Goal: Task Accomplishment & Management: Manage account settings

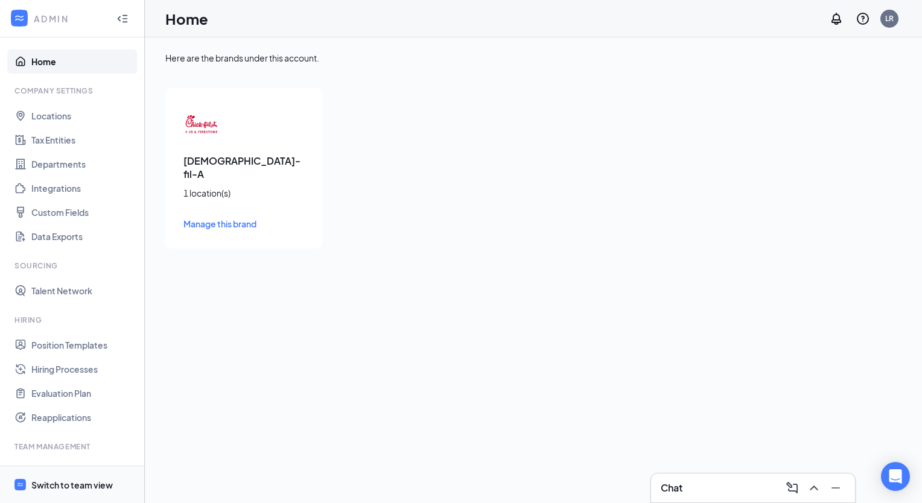
click at [42, 485] on div "Switch to team view" at bounding box center [71, 485] width 81 height 12
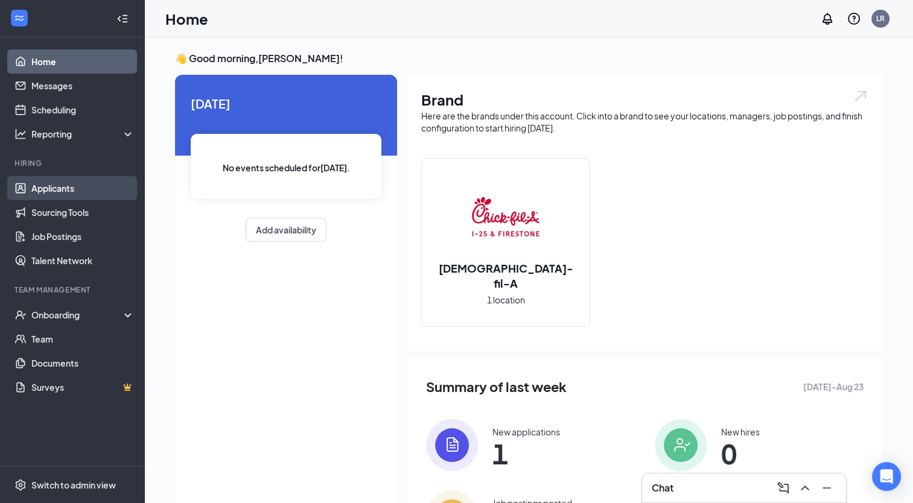
click at [85, 195] on link "Applicants" at bounding box center [82, 188] width 103 height 24
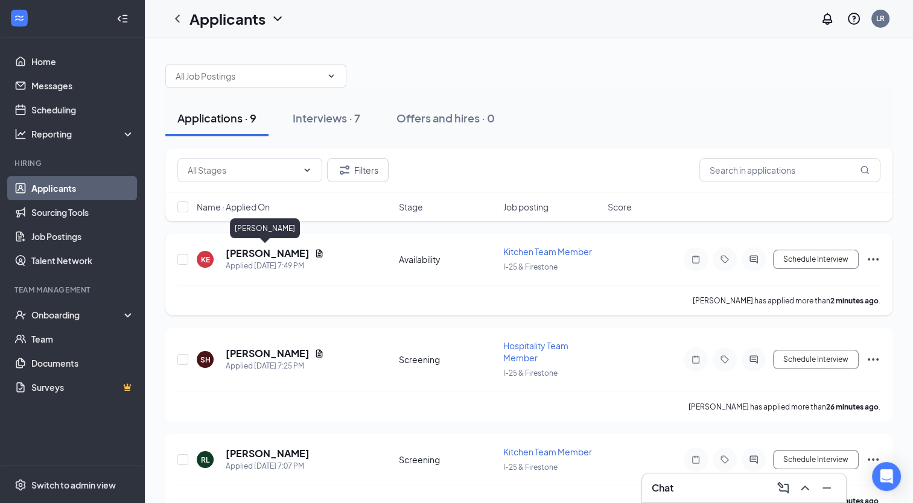
click at [269, 252] on h5 "[PERSON_NAME]" at bounding box center [268, 253] width 84 height 13
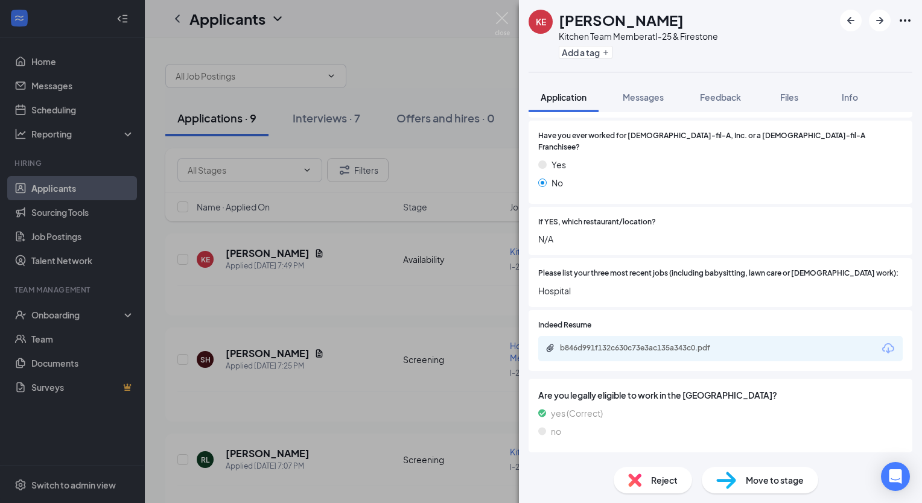
scroll to position [321, 0]
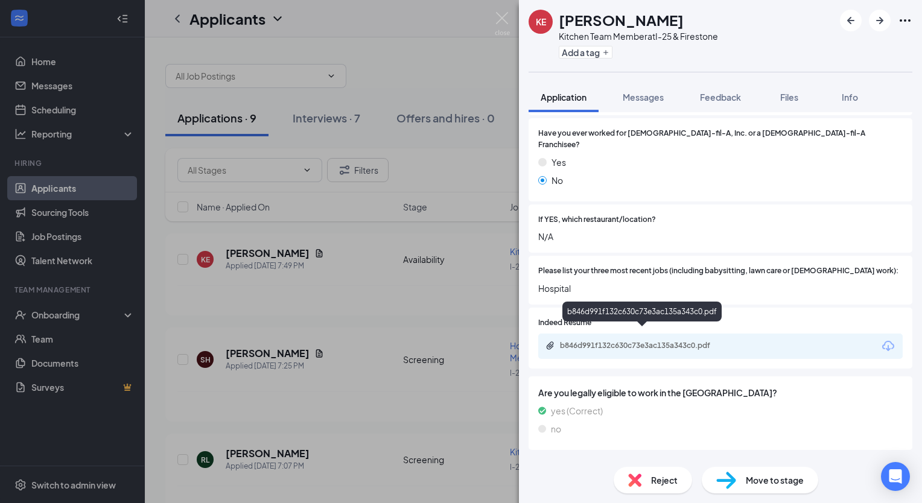
click at [652, 341] on div "b846d991f132c630c73e3ac135a343c0.pdf" at bounding box center [644, 346] width 169 height 10
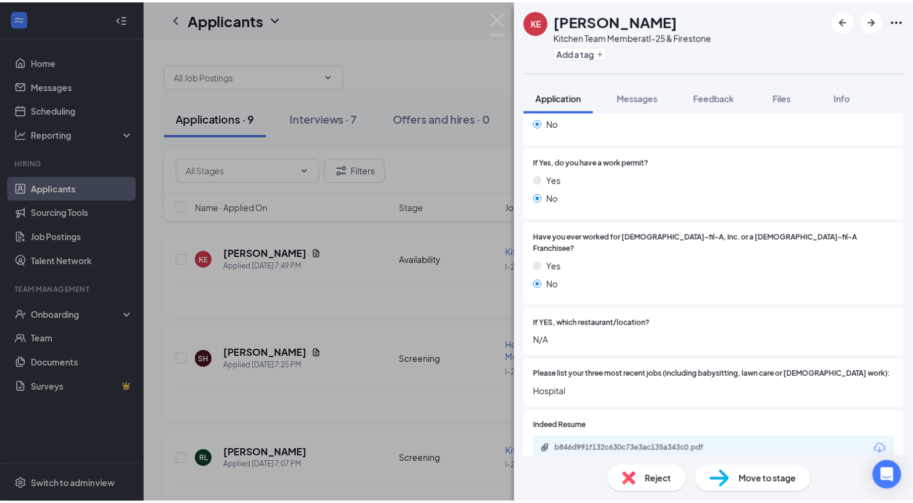
scroll to position [329, 0]
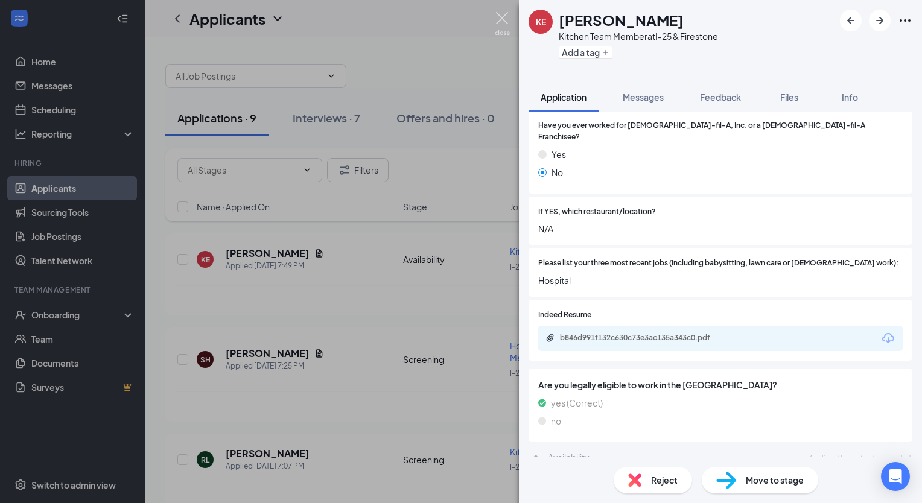
click at [503, 15] on img at bounding box center [502, 24] width 15 height 24
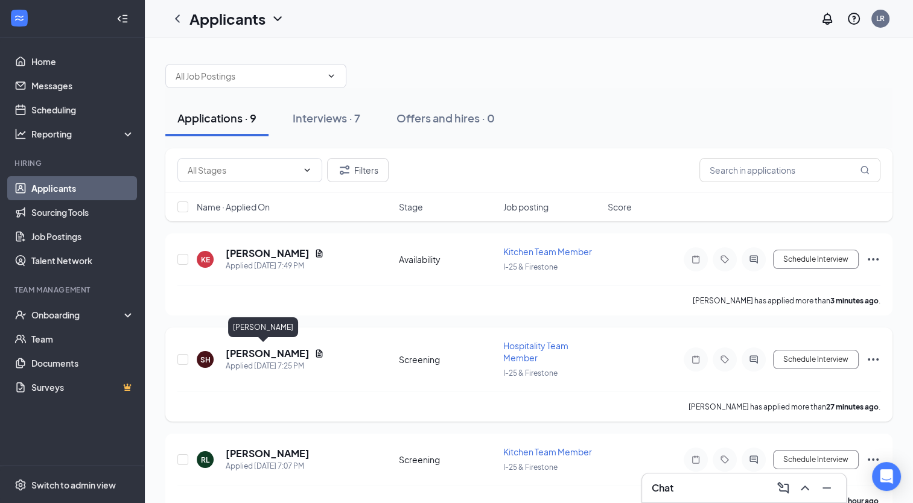
click at [269, 354] on h5 "[PERSON_NAME]" at bounding box center [268, 353] width 84 height 13
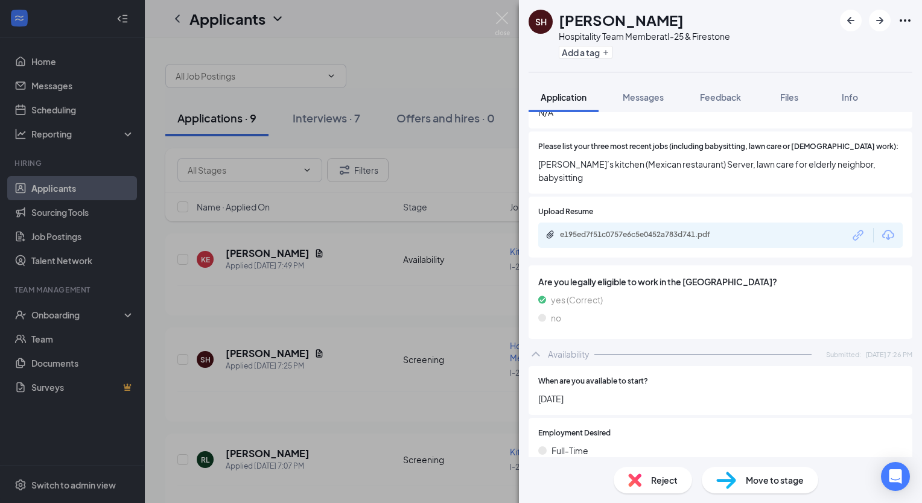
scroll to position [442, 0]
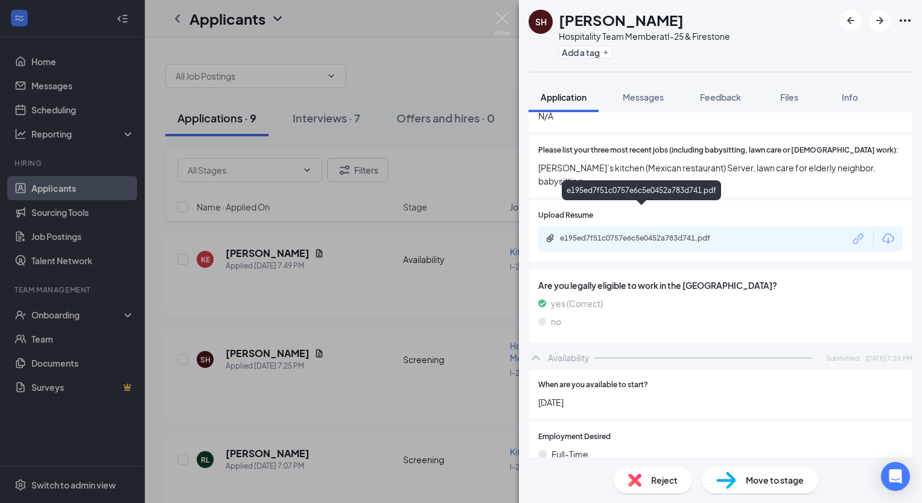
click at [679, 234] on div "e195ed7f51c0757e6c5e0452a783d741.pdf" at bounding box center [644, 239] width 169 height 10
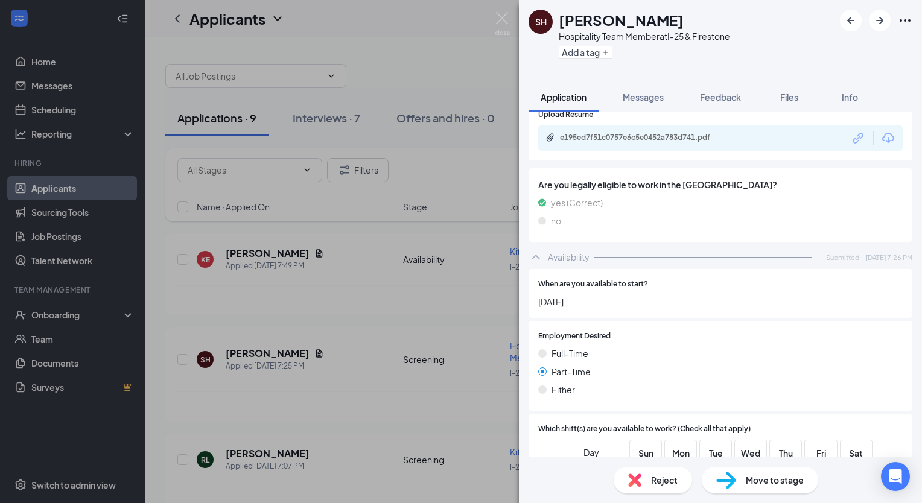
scroll to position [517, 0]
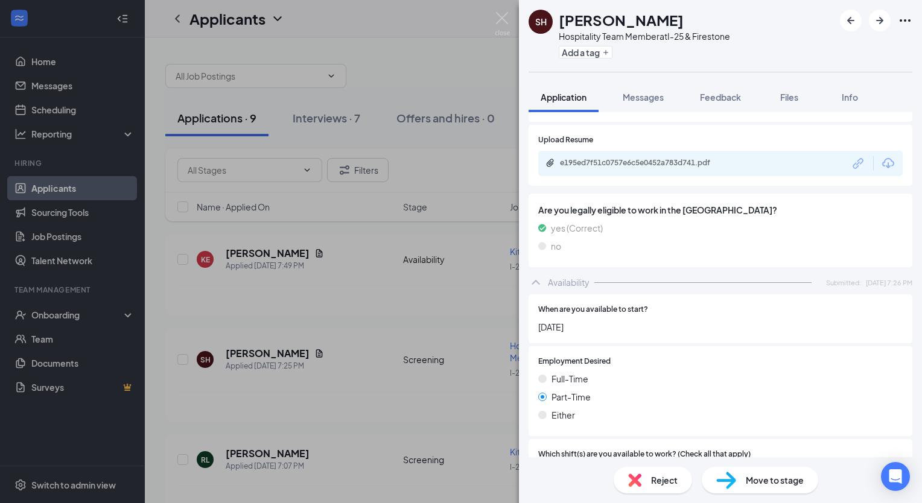
click at [766, 486] on span "Move to stage" at bounding box center [775, 480] width 58 height 13
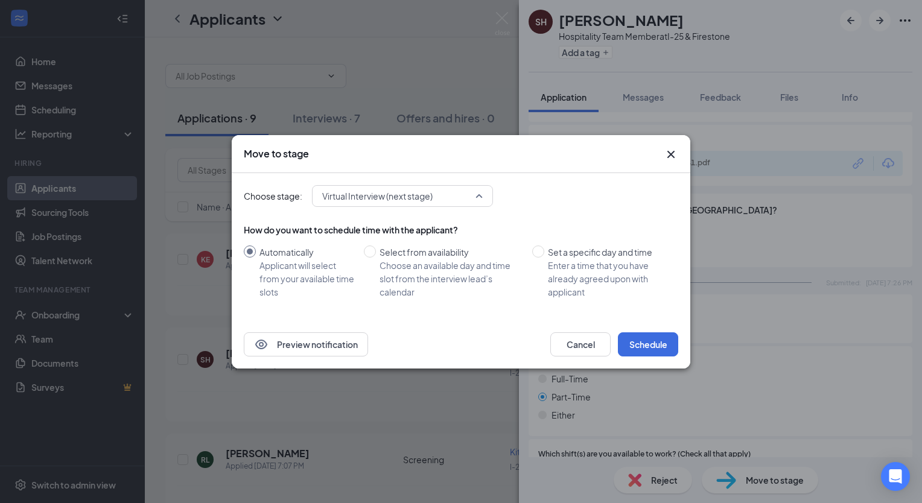
click at [430, 200] on span "Virtual Interview (next stage)" at bounding box center [377, 196] width 110 height 18
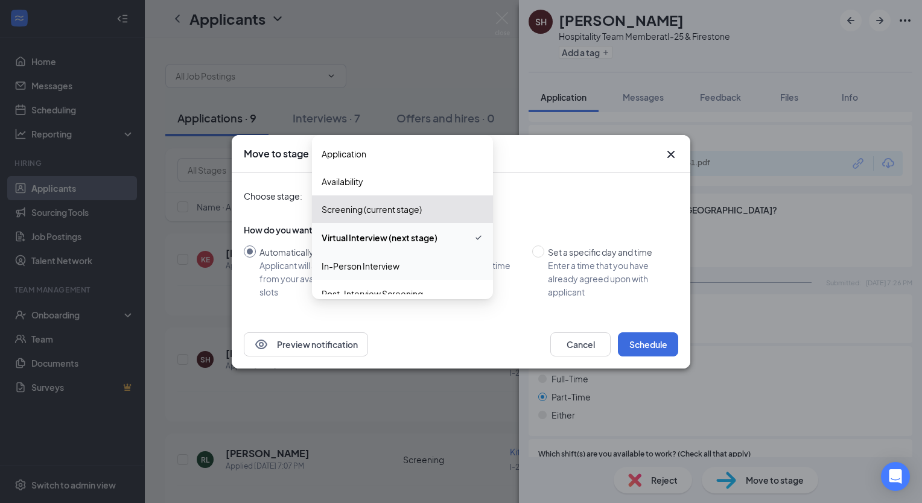
click at [367, 262] on span "In-Person Interview" at bounding box center [361, 265] width 78 height 13
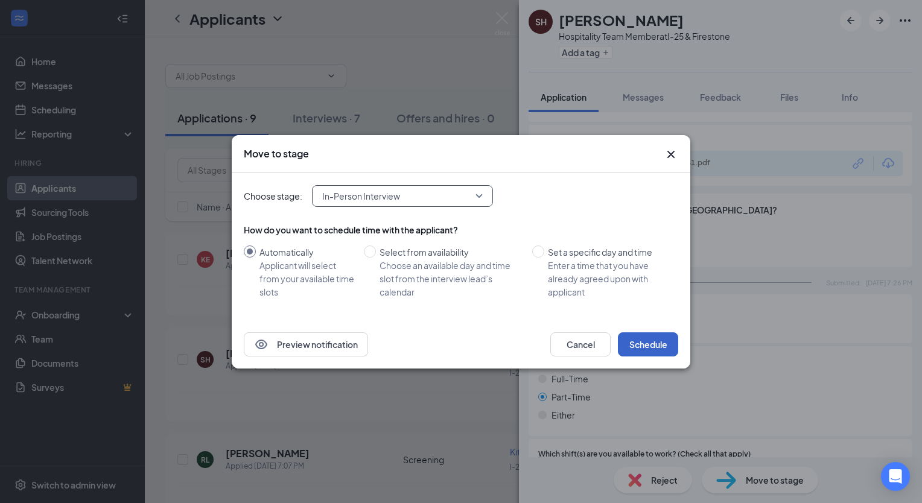
click at [644, 351] on button "Schedule" at bounding box center [648, 344] width 60 height 24
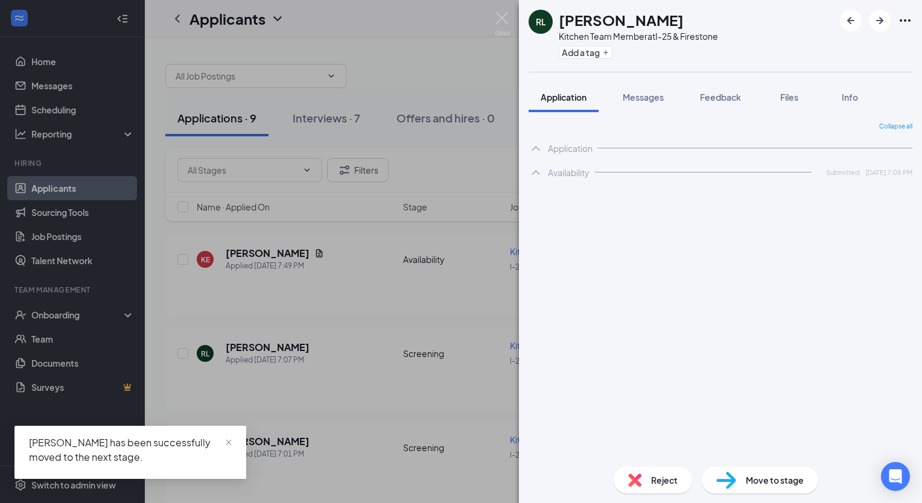
click at [549, 63] on div "[PERSON_NAME] Lien Kitchen Team Member at I-25 & Firestone Add a tag" at bounding box center [720, 36] width 403 height 72
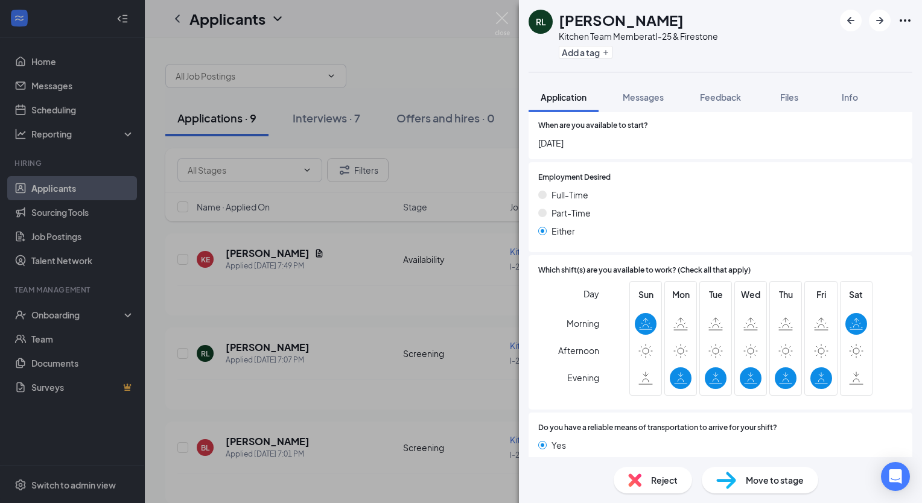
scroll to position [640, 0]
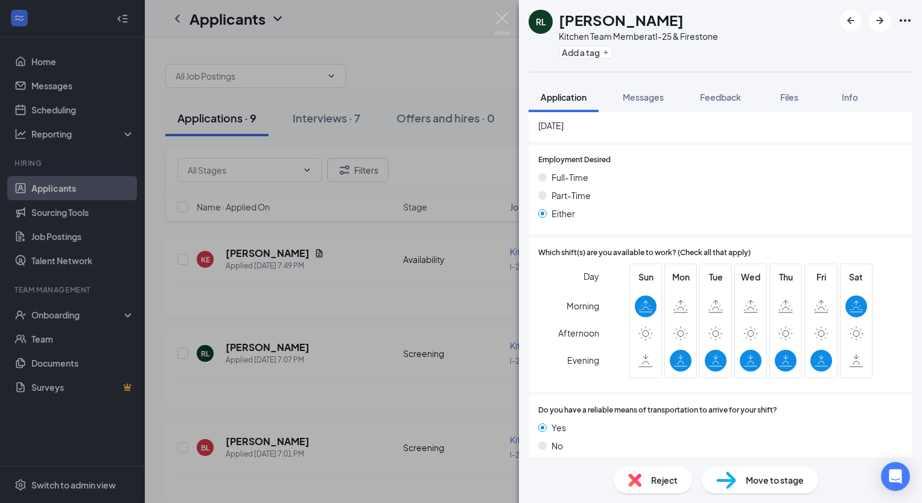
click at [253, 357] on div "[PERSON_NAME] Lien Kitchen Team Member at I-25 & Firestone Add a tag Applicatio…" at bounding box center [461, 251] width 922 height 503
click at [494, 32] on div "[PERSON_NAME] Lien Kitchen Team Member at I-25 & Firestone Add a tag Applicatio…" at bounding box center [461, 251] width 922 height 503
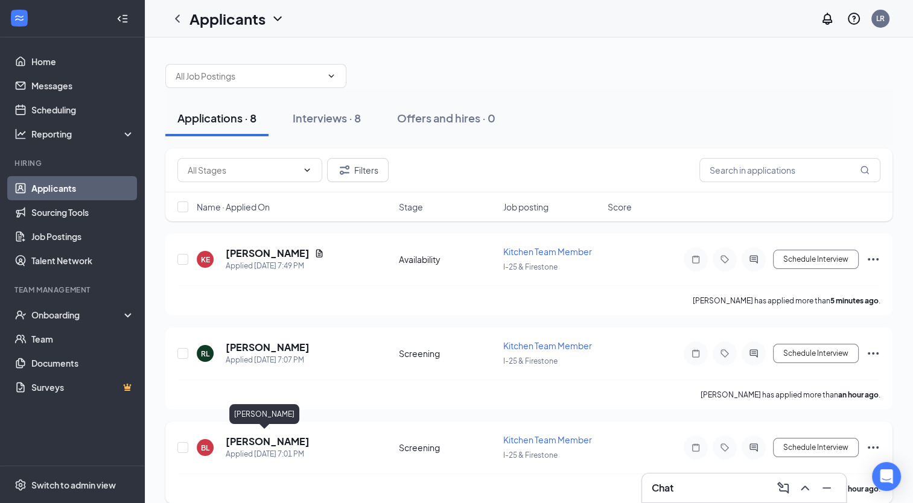
click at [253, 435] on h5 "[PERSON_NAME]" at bounding box center [268, 441] width 84 height 13
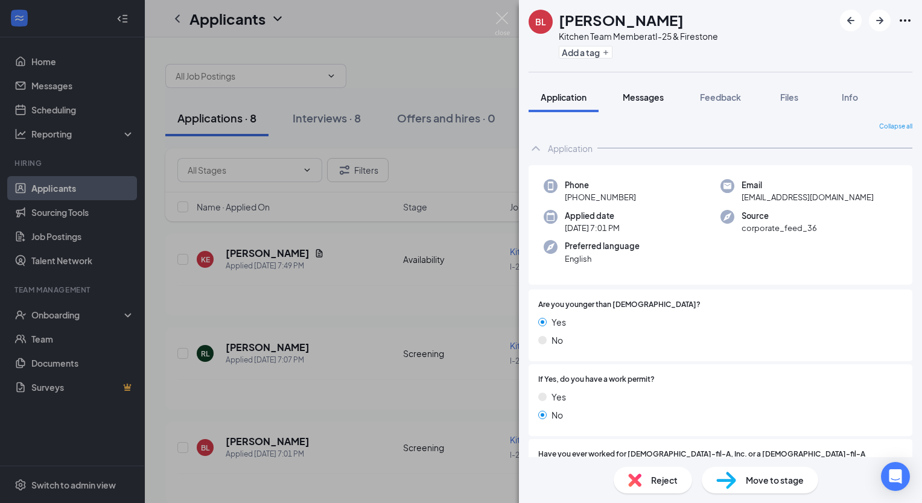
click at [654, 93] on span "Messages" at bounding box center [643, 97] width 41 height 11
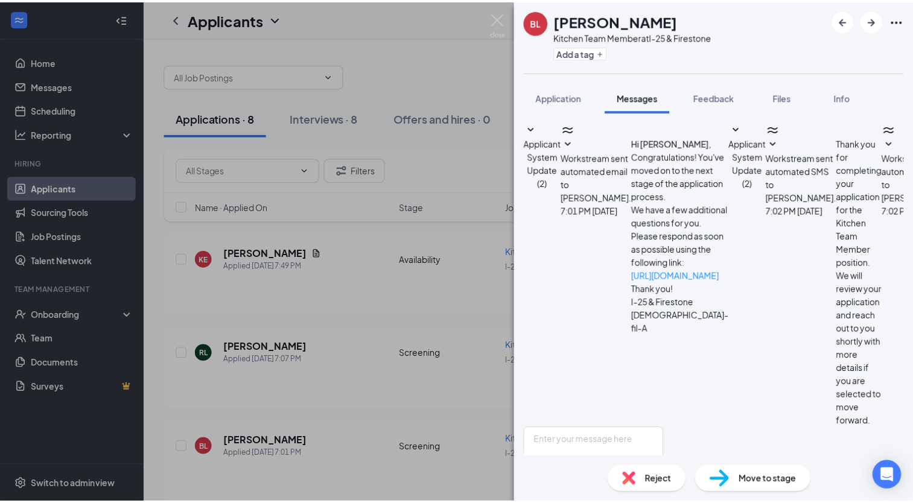
scroll to position [28, 0]
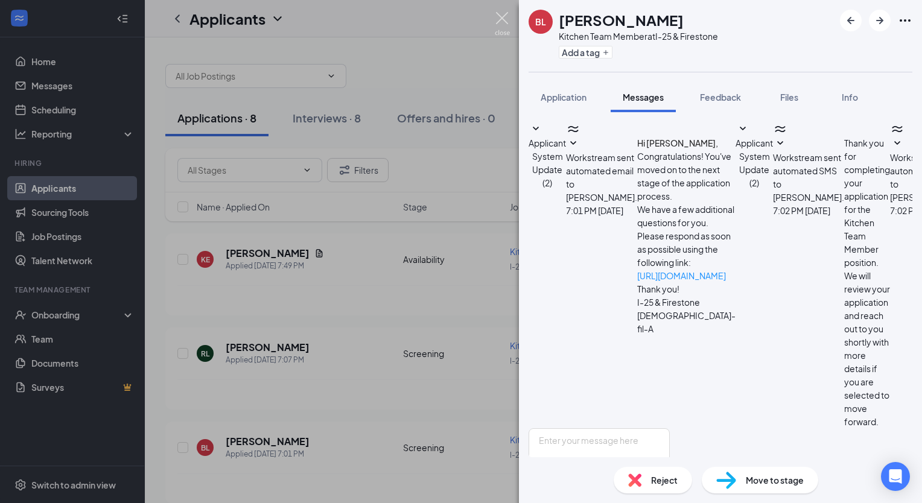
click at [504, 13] on img at bounding box center [502, 24] width 15 height 24
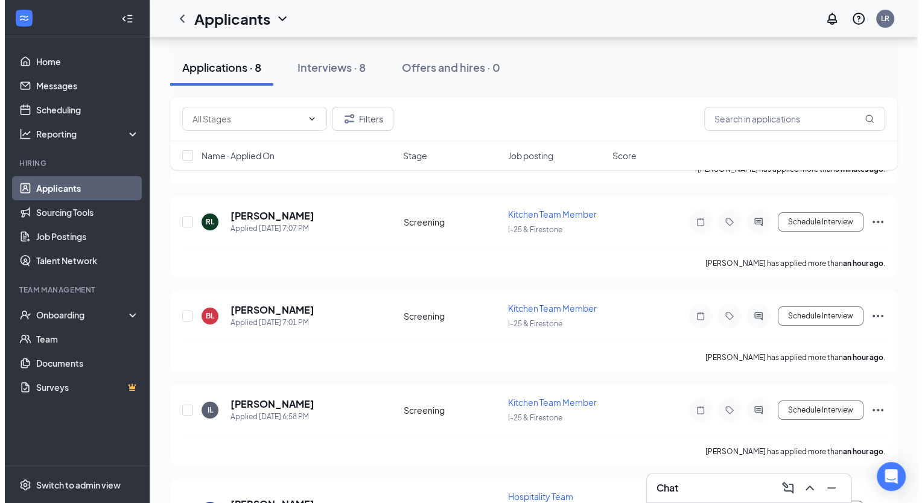
scroll to position [133, 0]
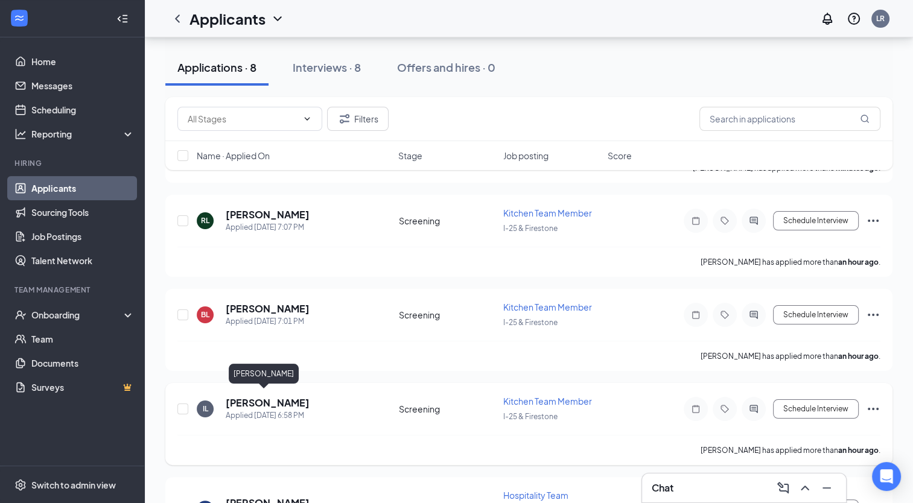
click at [262, 402] on h5 "[PERSON_NAME]" at bounding box center [268, 402] width 84 height 13
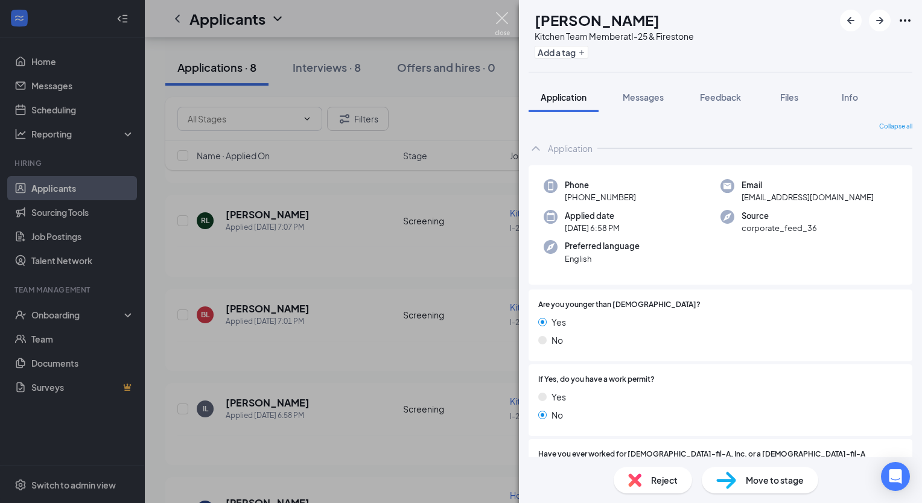
click at [501, 21] on img at bounding box center [502, 24] width 15 height 24
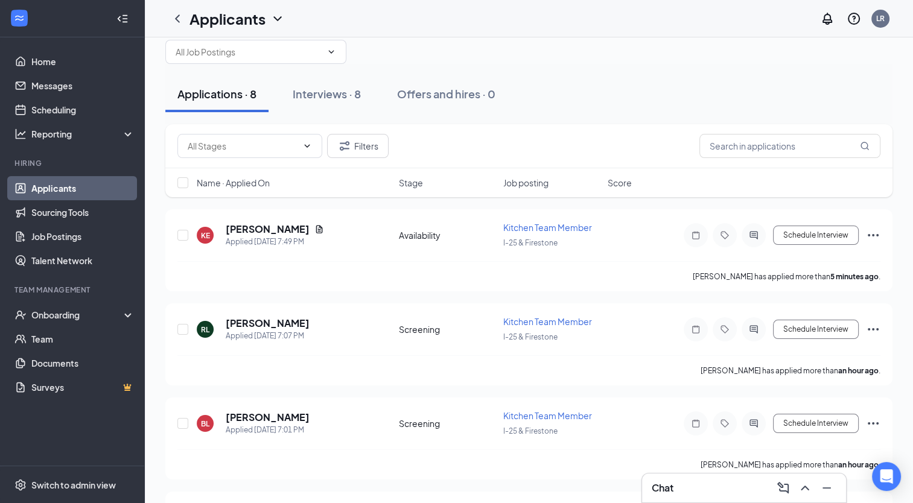
scroll to position [24, 0]
